Goal: Information Seeking & Learning: Stay updated

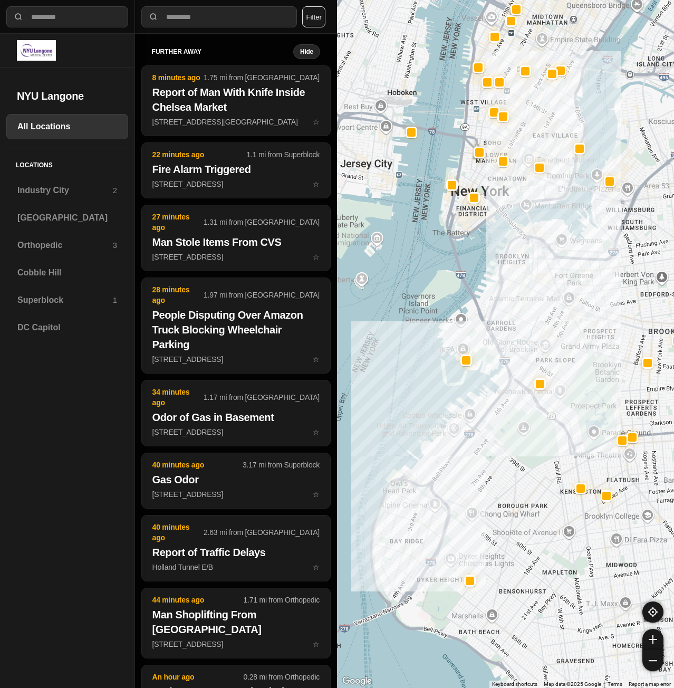
select select "*"
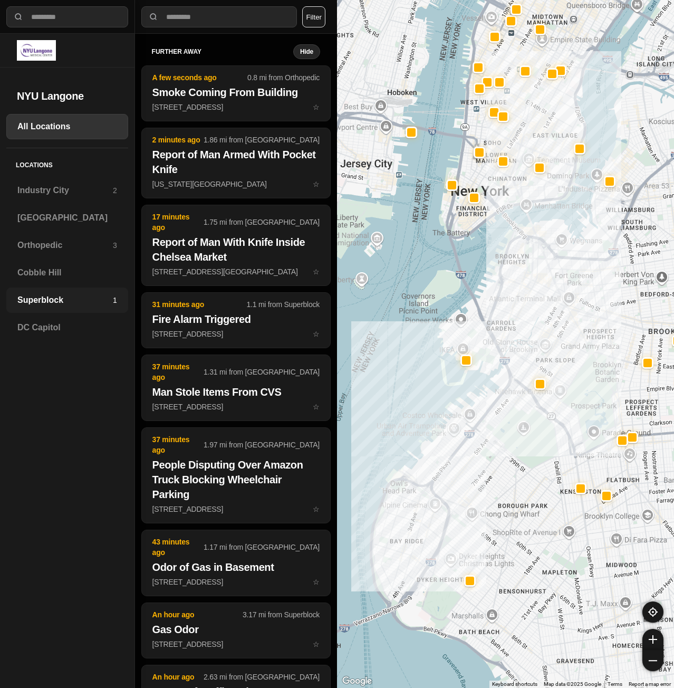
click at [61, 306] on h3 "Superblock" at bounding box center [65, 300] width 96 height 13
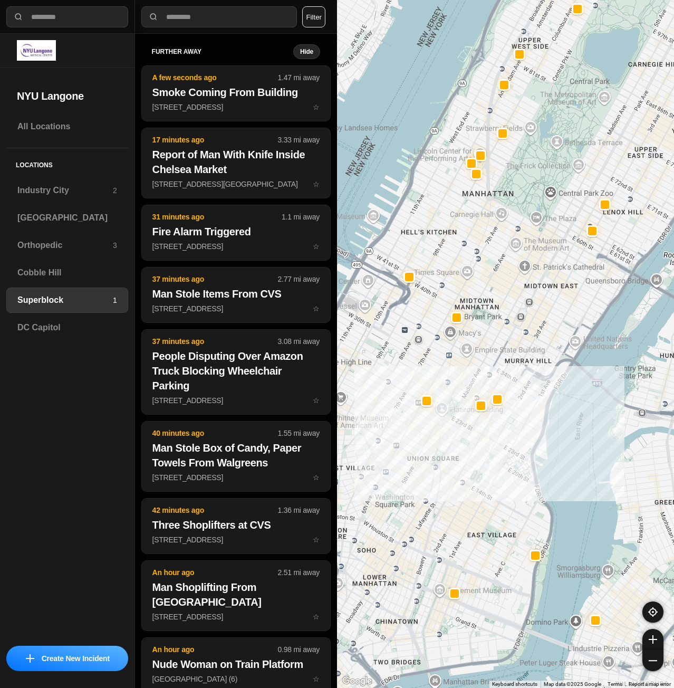
drag, startPoint x: 473, startPoint y: 405, endPoint x: 538, endPoint y: 401, distance: 65.1
click at [538, 401] on div at bounding box center [505, 344] width 337 height 688
click at [72, 211] on div "[GEOGRAPHIC_DATA]" at bounding box center [67, 217] width 122 height 25
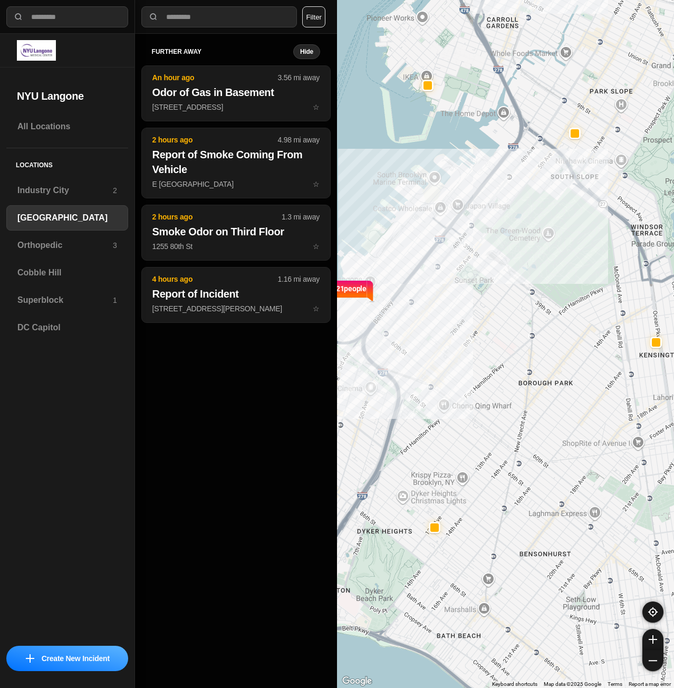
click at [89, 314] on div "Locations [GEOGRAPHIC_DATA] 2 [GEOGRAPHIC_DATA] Orthopedic 3 [GEOGRAPHIC_DATA] …" at bounding box center [67, 248] width 122 height 201
click at [90, 310] on div "Superblock 1" at bounding box center [67, 300] width 122 height 25
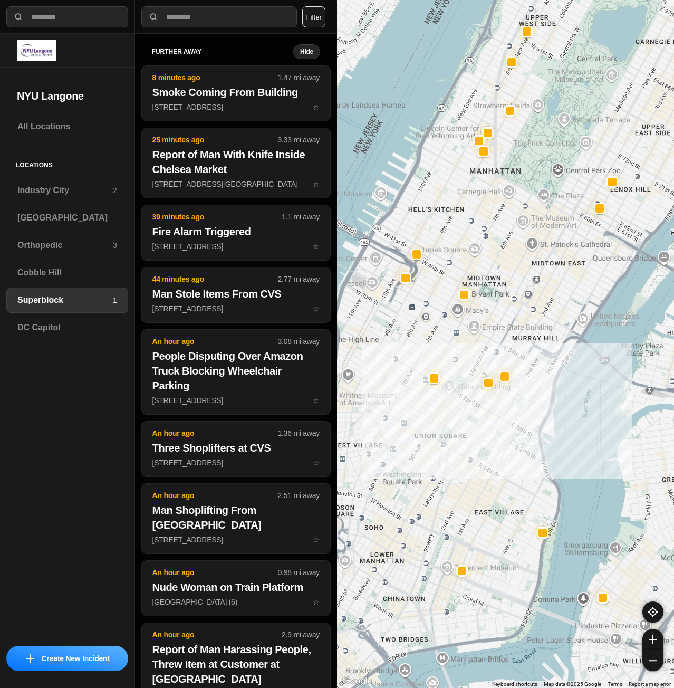
drag, startPoint x: 414, startPoint y: 479, endPoint x: 462, endPoint y: 442, distance: 59.9
click at [462, 442] on div at bounding box center [505, 344] width 337 height 688
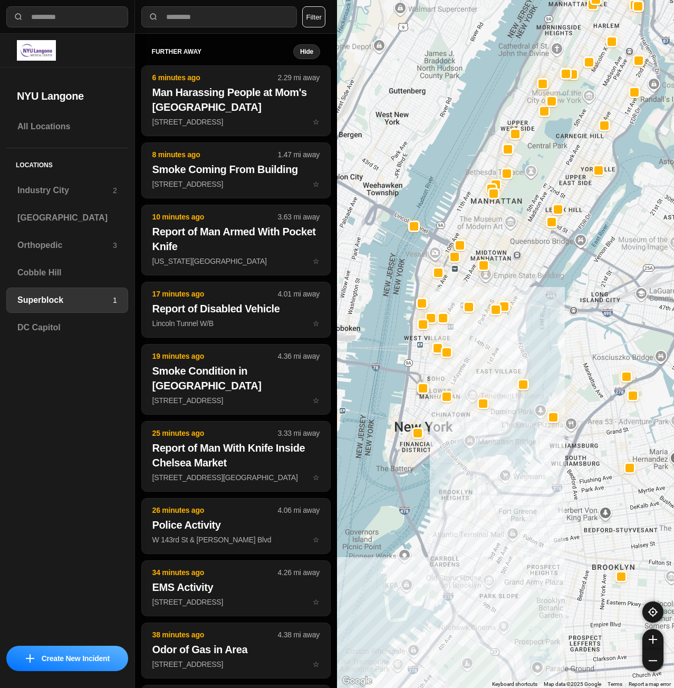
drag, startPoint x: 492, startPoint y: 473, endPoint x: 491, endPoint y: 378, distance: 95.0
click at [491, 380] on div at bounding box center [505, 344] width 337 height 688
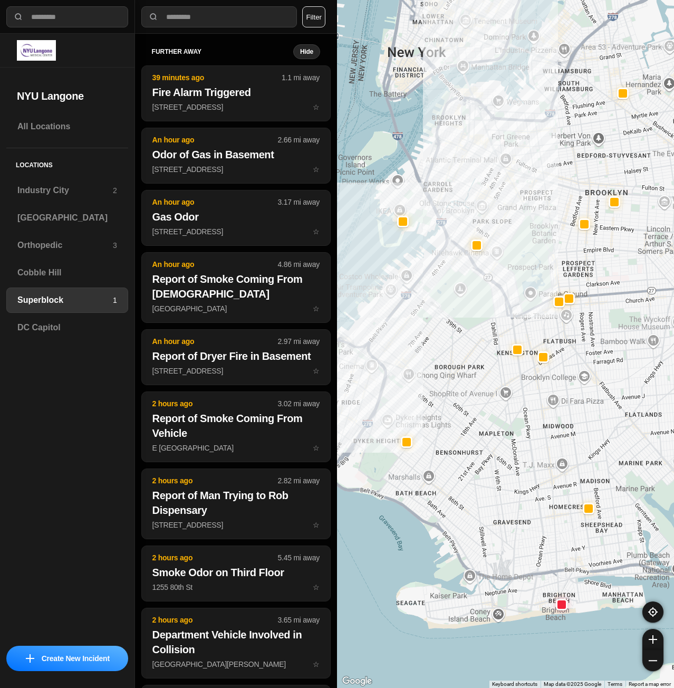
drag, startPoint x: 500, startPoint y: 468, endPoint x: 485, endPoint y: 529, distance: 63.1
click at [485, 529] on div at bounding box center [505, 344] width 337 height 688
click at [58, 222] on h3 "[GEOGRAPHIC_DATA]" at bounding box center [67, 218] width 100 height 13
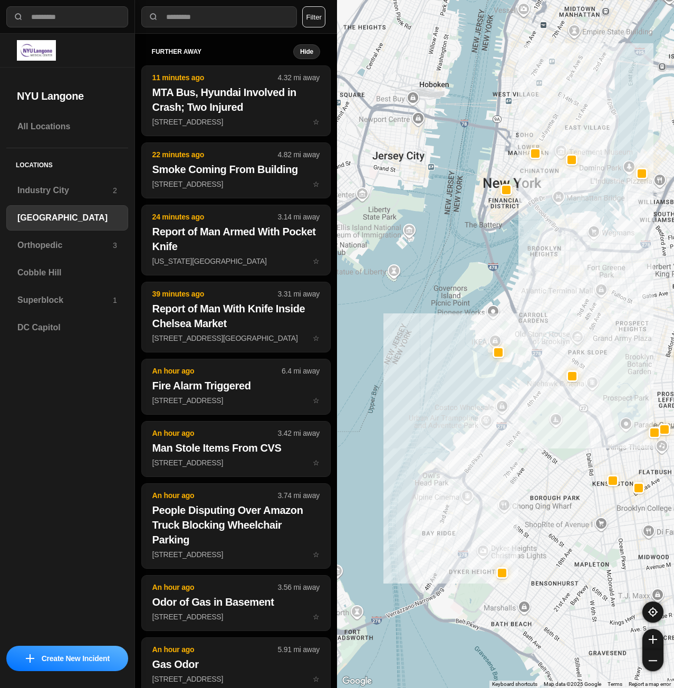
drag, startPoint x: 547, startPoint y: 317, endPoint x: 568, endPoint y: 445, distance: 130.0
click at [568, 445] on div at bounding box center [505, 344] width 337 height 688
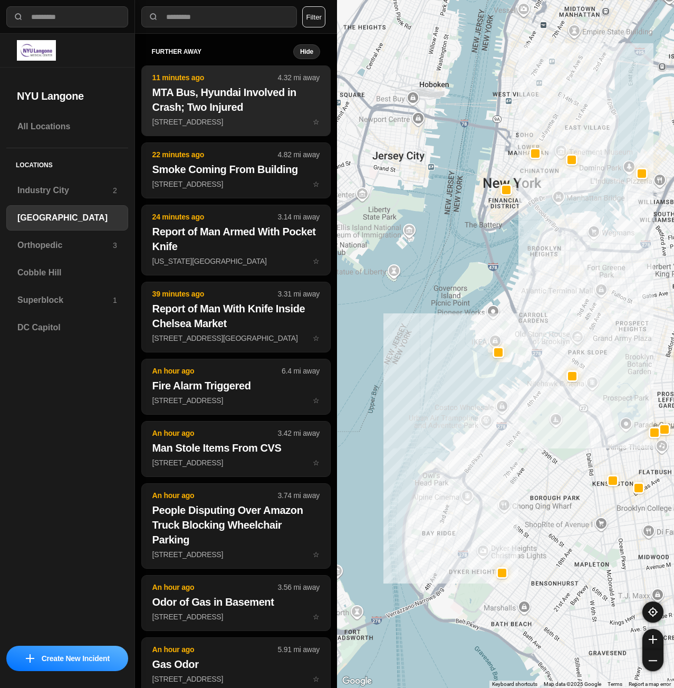
click at [220, 103] on h2 "MTA Bus, Hyundai Involved in Crash; Two Injured" at bounding box center [236, 100] width 167 height 30
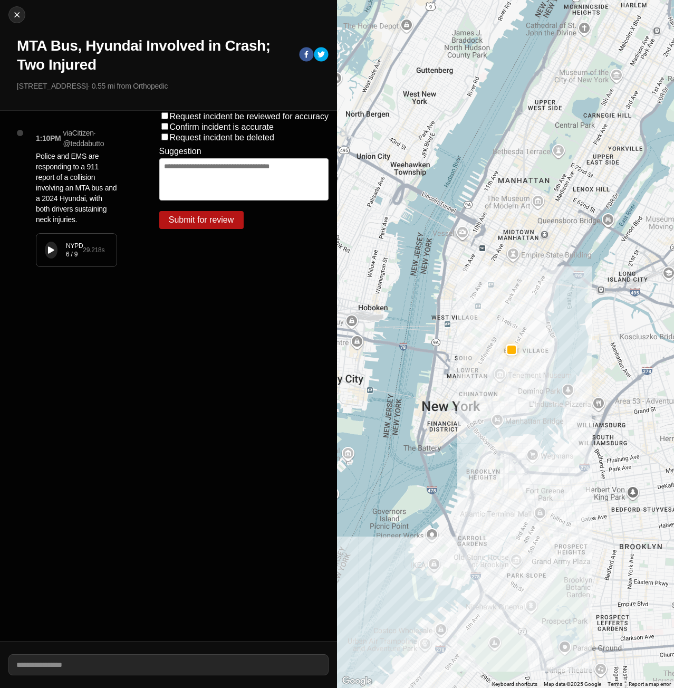
click at [51, 247] on icon at bounding box center [51, 250] width 6 height 7
click at [17, 18] on img at bounding box center [17, 14] width 11 height 11
select select "*"
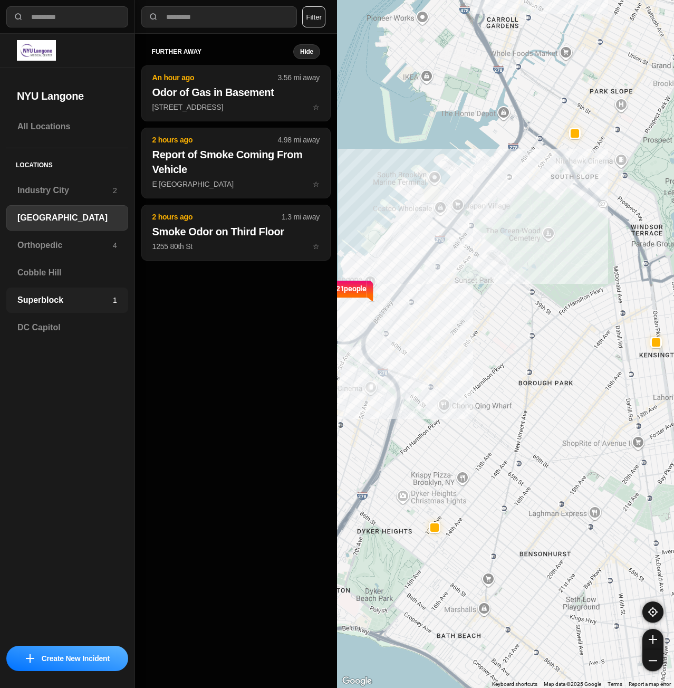
click at [60, 295] on h3 "Superblock" at bounding box center [65, 300] width 96 height 13
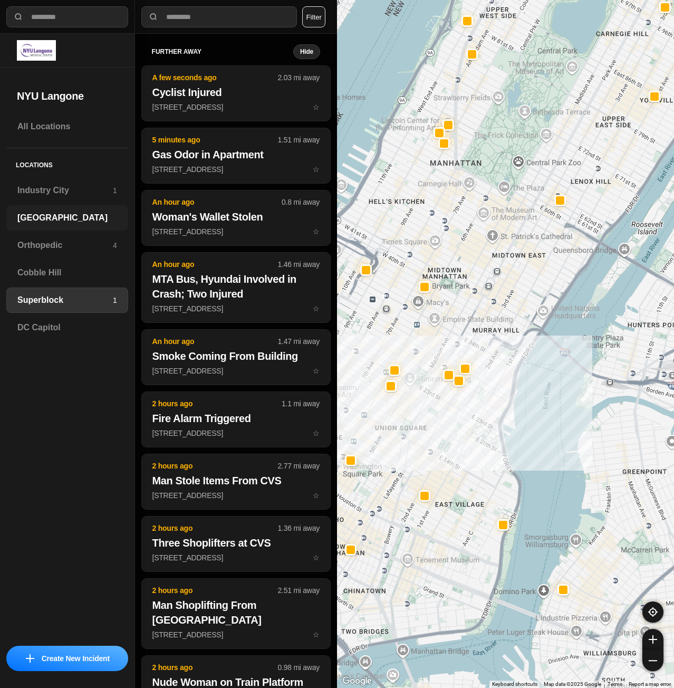
click at [35, 223] on h3 "[GEOGRAPHIC_DATA]" at bounding box center [67, 218] width 100 height 13
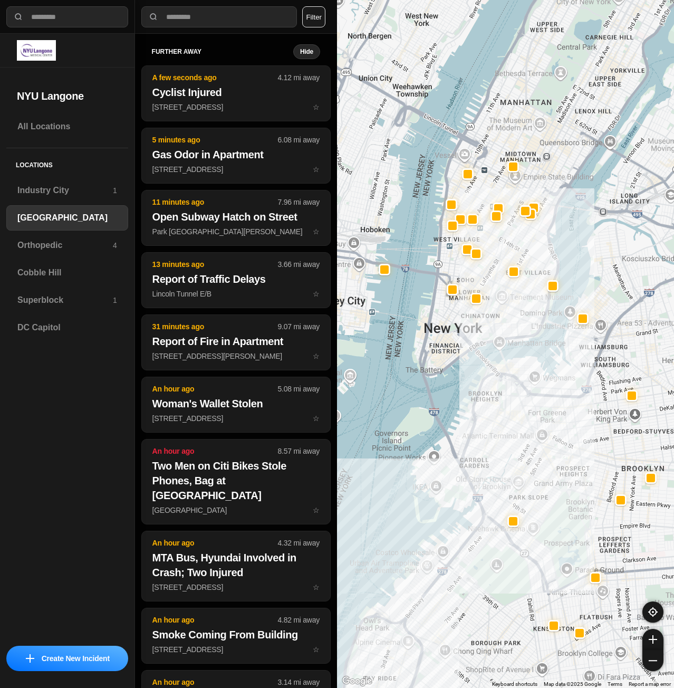
drag, startPoint x: 435, startPoint y: 307, endPoint x: 405, endPoint y: 444, distance: 140.5
click at [405, 444] on div at bounding box center [505, 344] width 337 height 688
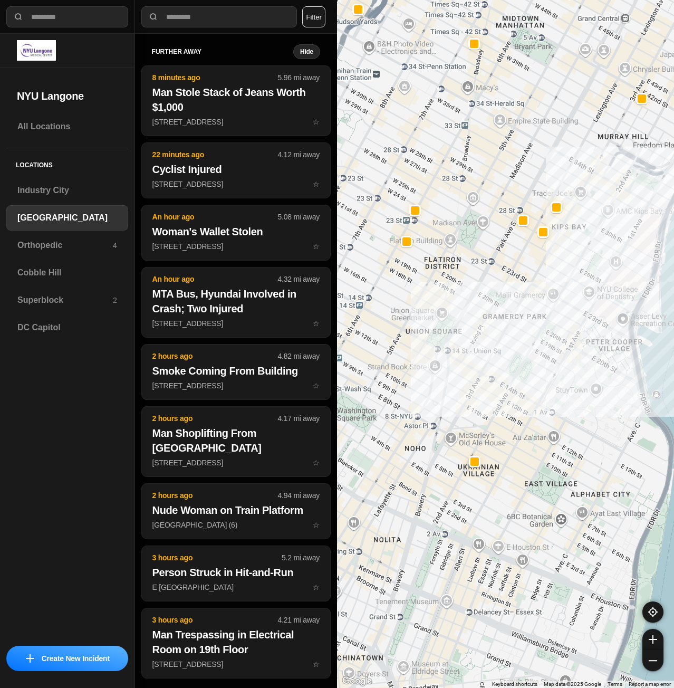
select select "*"
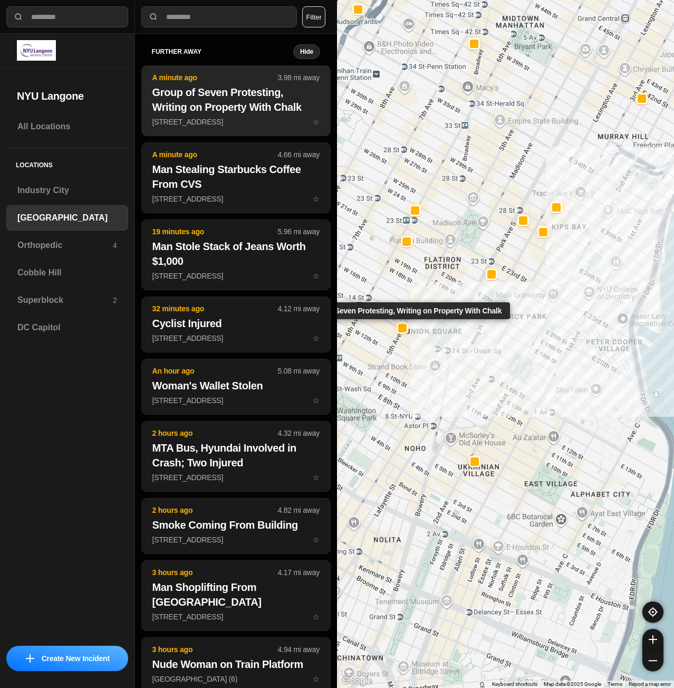
click at [166, 116] on button "A minute ago 3.98 mi away Group of Seven Protesting, Writing on Property With C…" at bounding box center [235, 100] width 189 height 71
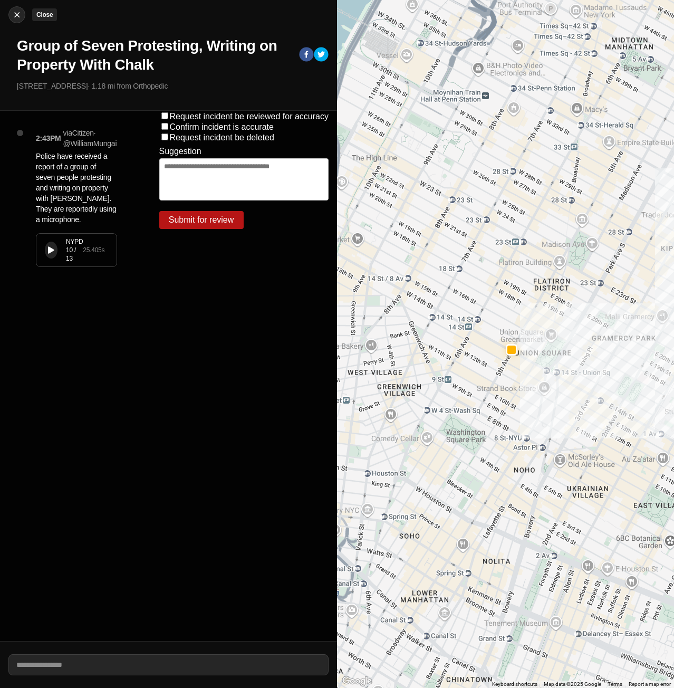
click at [12, 11] on img at bounding box center [17, 14] width 11 height 11
select select "*"
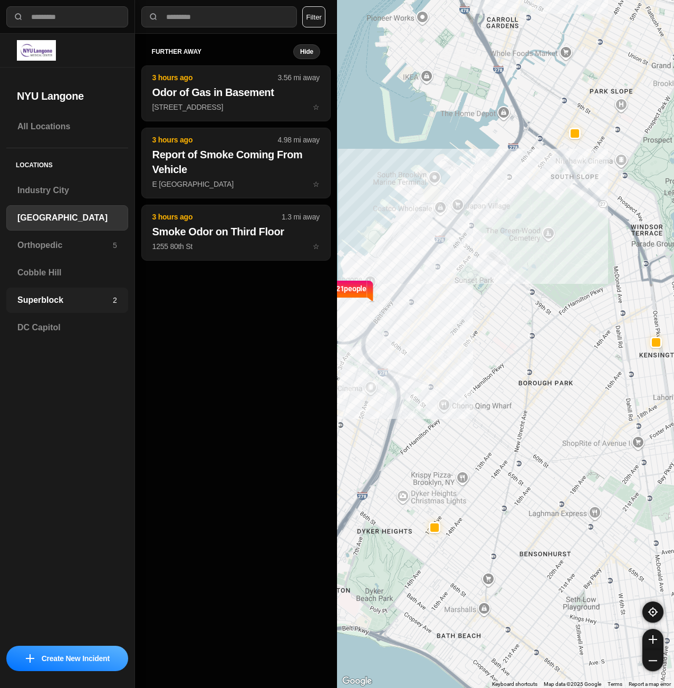
click at [91, 308] on div "Superblock 2" at bounding box center [67, 300] width 122 height 25
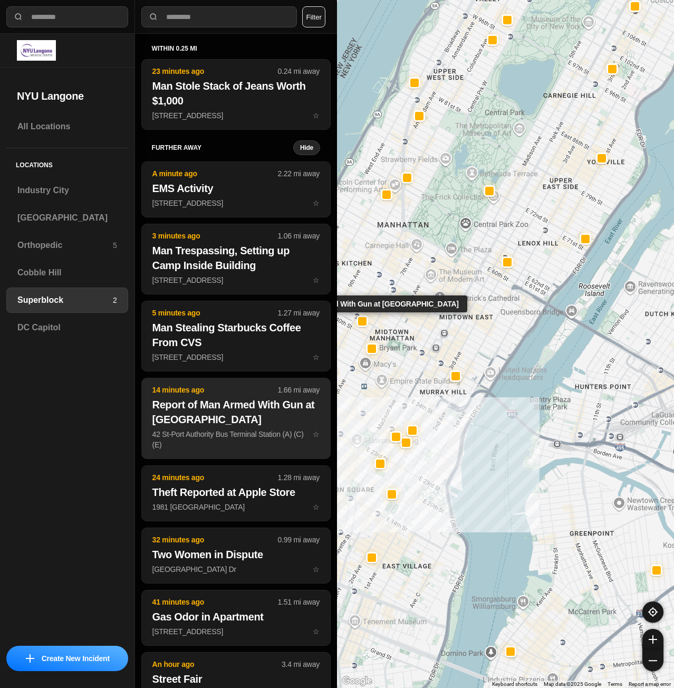
click at [215, 450] on p "42 St-Port Authority Bus Terminal Station (A) (C) (E) ☆" at bounding box center [236, 439] width 167 height 21
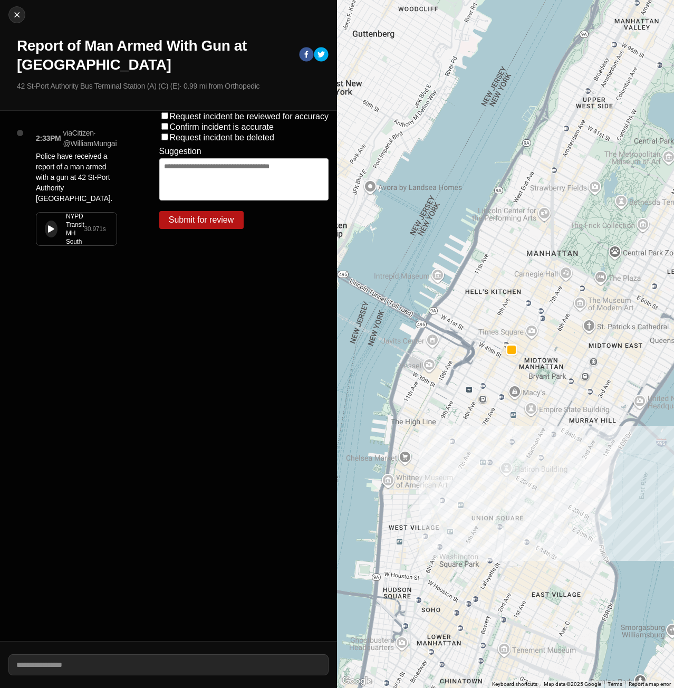
click at [50, 232] on icon at bounding box center [51, 229] width 6 height 7
click at [9, 16] on div at bounding box center [17, 14] width 16 height 11
select select "*"
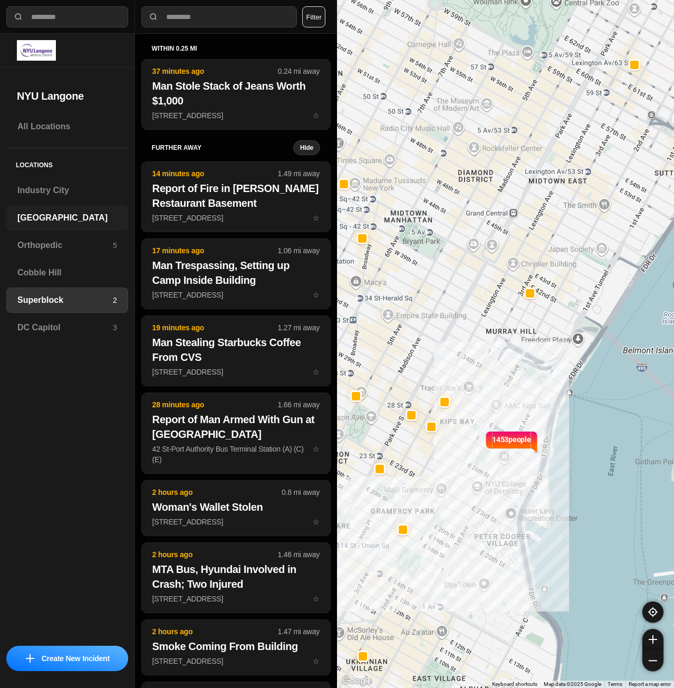
click at [59, 211] on div "[GEOGRAPHIC_DATA]" at bounding box center [67, 217] width 122 height 25
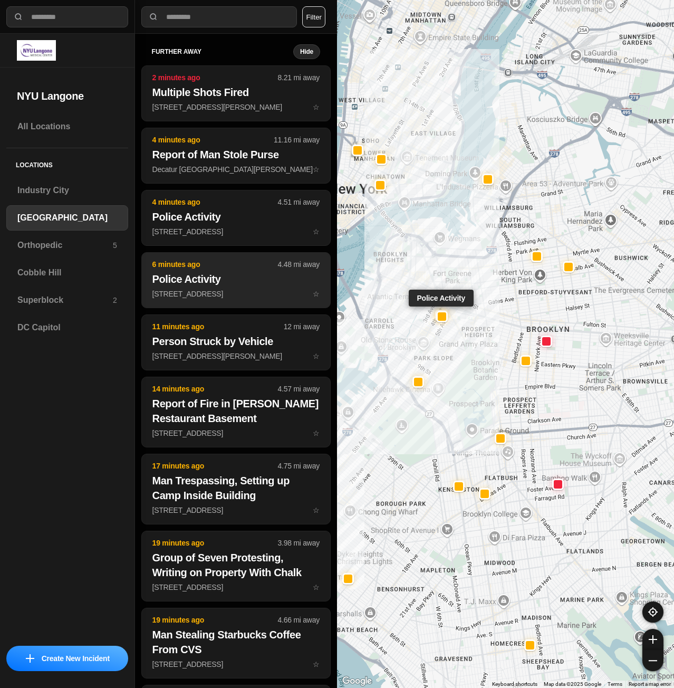
drag, startPoint x: 420, startPoint y: 120, endPoint x: 320, endPoint y: 254, distance: 167.4
click at [320, 254] on div "**********" at bounding box center [337, 344] width 674 height 688
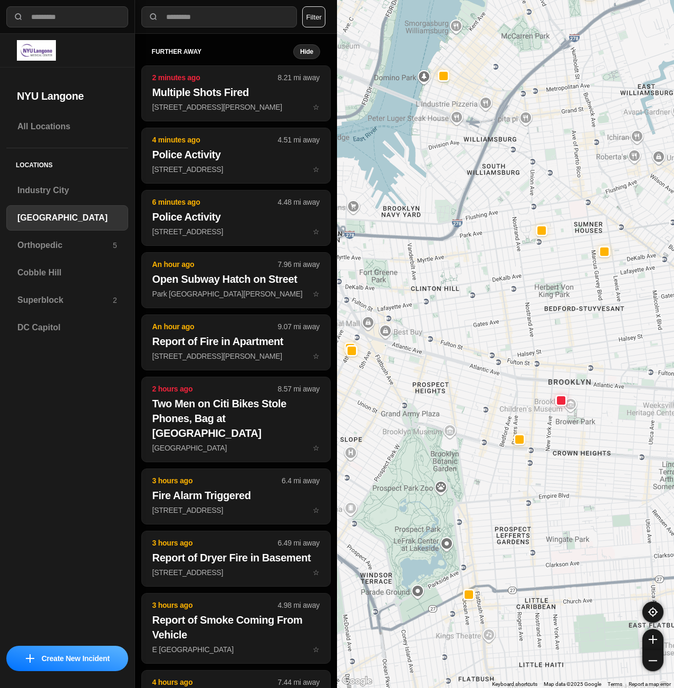
drag, startPoint x: 619, startPoint y: 420, endPoint x: 600, endPoint y: 414, distance: 19.9
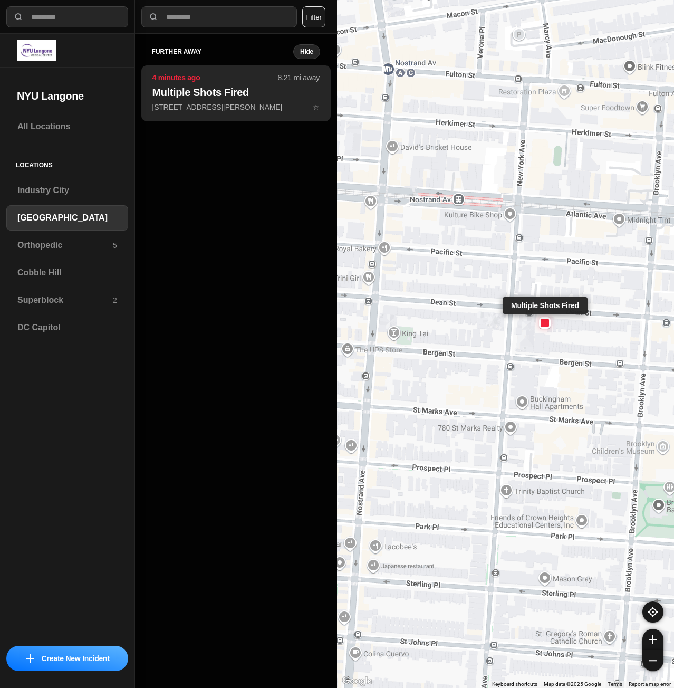
click at [224, 107] on p "1280 Dean St ☆" at bounding box center [236, 107] width 167 height 11
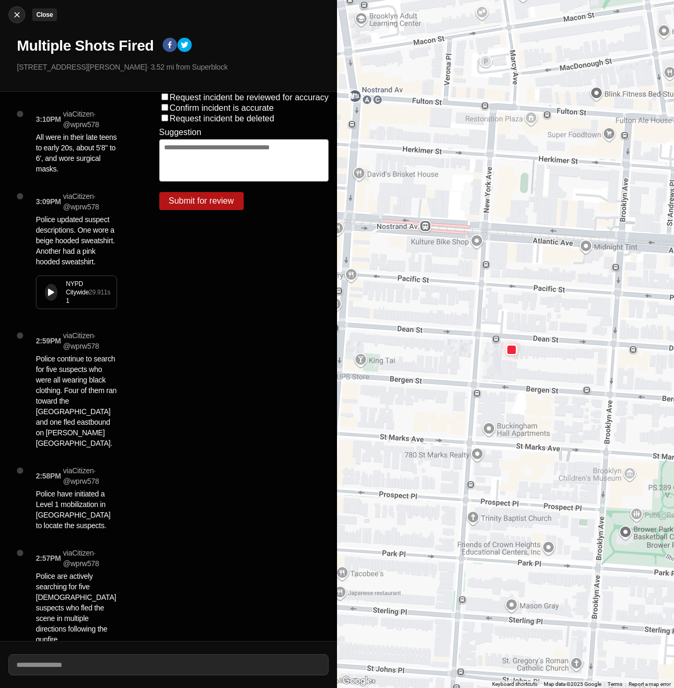
click at [22, 15] on div at bounding box center [17, 14] width 16 height 11
select select "*"
